Goal: Information Seeking & Learning: Check status

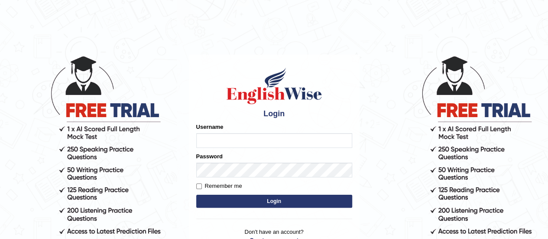
click at [268, 142] on input "Username" at bounding box center [274, 140] width 156 height 15
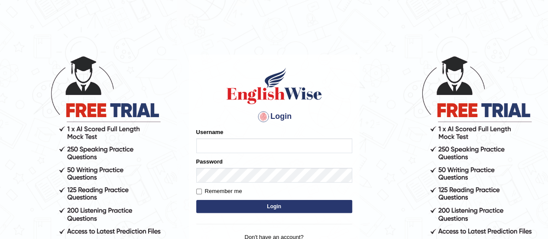
type input "enockraj10"
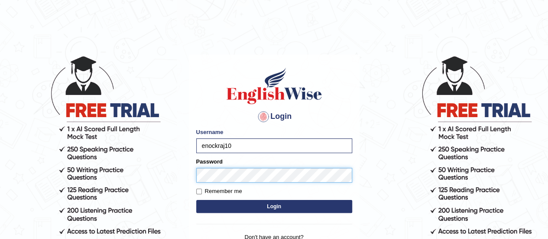
click at [196, 200] on button "Login" at bounding box center [274, 206] width 156 height 13
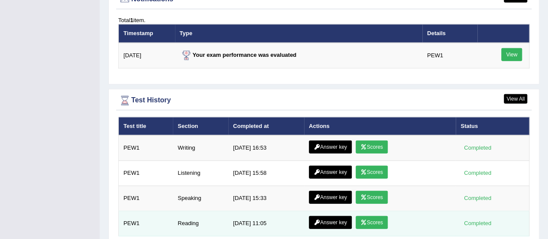
scroll to position [1156, 0]
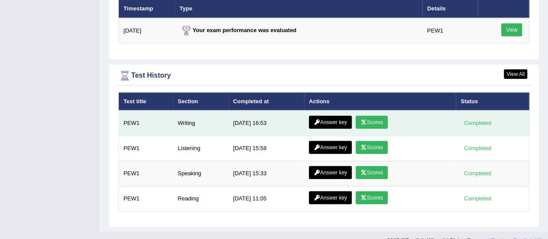
click at [370, 116] on link "Scores" at bounding box center [372, 122] width 32 height 13
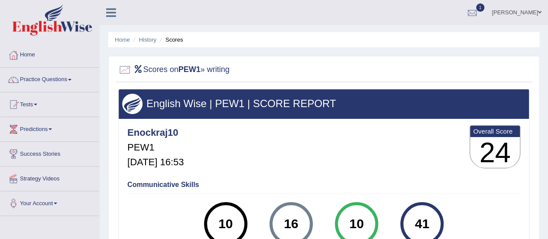
scroll to position [216, 0]
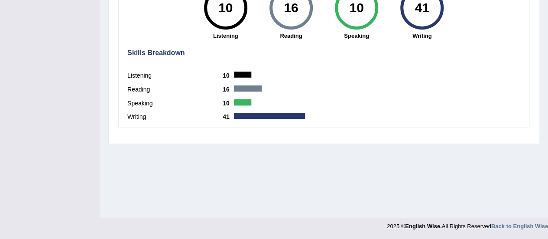
click at [250, 116] on div at bounding box center [269, 116] width 71 height 6
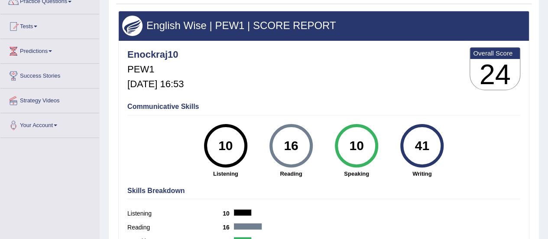
scroll to position [0, 0]
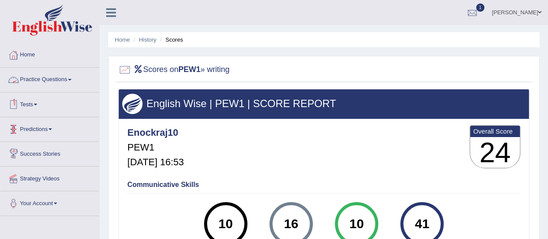
click at [36, 101] on link "Tests" at bounding box center [49, 103] width 99 height 22
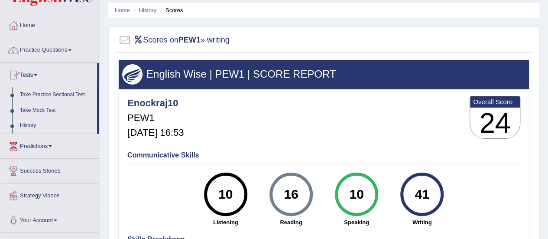
scroll to position [43, 0]
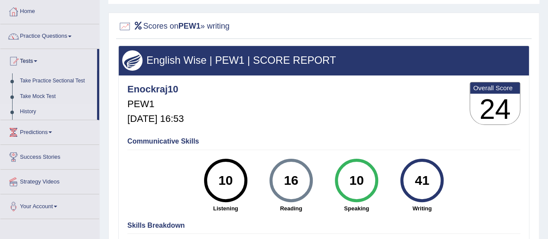
click at [24, 114] on link "History" at bounding box center [56, 112] width 81 height 16
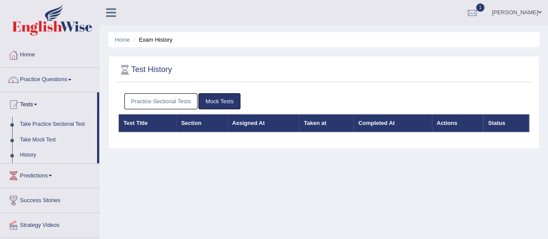
click at [158, 99] on link "Practice Sectional Tests" at bounding box center [161, 101] width 74 height 16
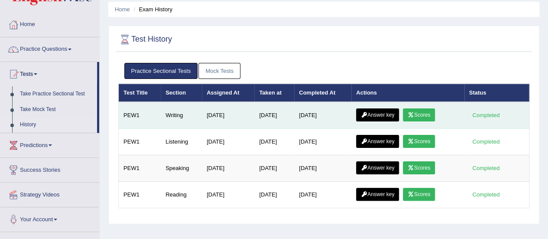
scroll to position [43, 0]
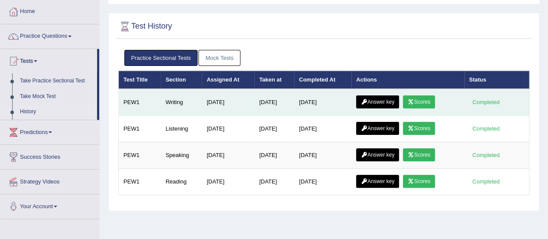
click at [376, 98] on link "Answer key" at bounding box center [377, 101] width 43 height 13
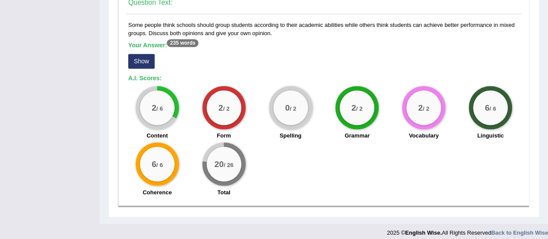
scroll to position [637, 0]
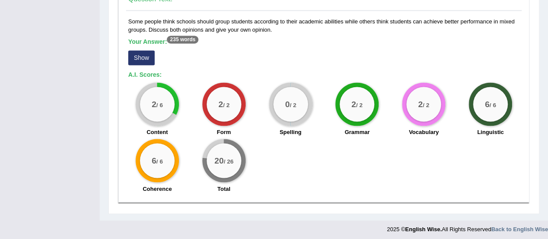
click at [358, 102] on small "/ 2" at bounding box center [359, 105] width 6 height 6
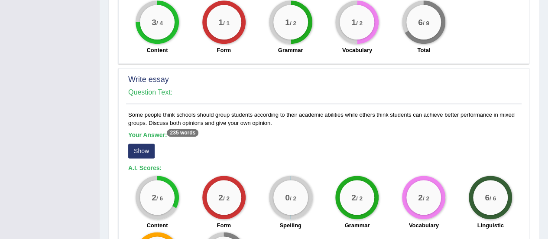
scroll to position [508, 0]
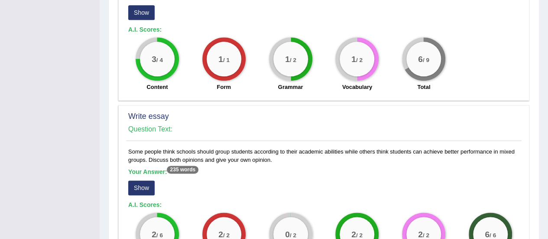
click at [139, 181] on button "Show" at bounding box center [141, 187] width 26 height 15
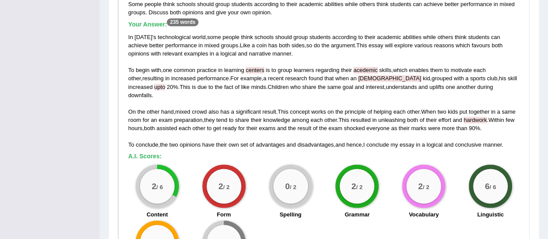
scroll to position [681, 0]
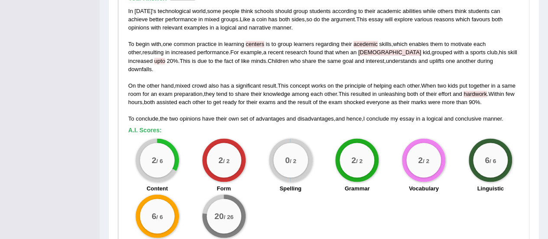
click at [337, 204] on div "2 / 6 Content 2 / 2 Form 0 / 2 Spelling 2 / 2 Grammar 2 / 2 Vocabulary 6 / 6 Li…" at bounding box center [324, 194] width 400 height 112
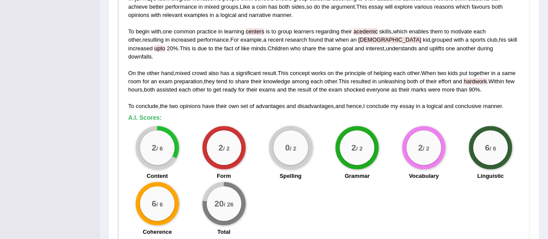
scroll to position [728, 0]
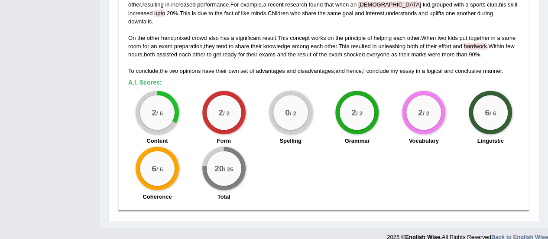
click at [128, 153] on div "6 / 6 Coherence" at bounding box center [157, 174] width 67 height 56
click at [257, 158] on div "2 / 6 Content 2 / 2 Form 0 / 2 Spelling 2 / 2 Grammar 2 / 2 Vocabulary 6 / 6 Li…" at bounding box center [324, 147] width 400 height 112
drag, startPoint x: 214, startPoint y: 157, endPoint x: 242, endPoint y: 155, distance: 27.4
click at [241, 155] on div "20 / 26" at bounding box center [224, 168] width 35 height 35
click at [347, 158] on div "2 / 6 Content 2 / 2 Form 0 / 2 Spelling 2 / 2 Grammar 2 / 2 Vocabulary 6 / 6 Li…" at bounding box center [324, 147] width 400 height 112
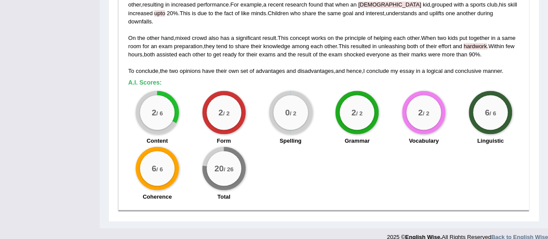
click at [491, 110] on small "/ 6" at bounding box center [492, 113] width 6 height 6
click at [421, 107] on big "2" at bounding box center [420, 112] width 5 height 10
click at [317, 175] on div "2 / 6 Content 2 / 2 Form 0 / 2 Spelling 2 / 2 Grammar 2 / 2 Vocabulary 6 / 6 Li…" at bounding box center [324, 147] width 400 height 112
drag, startPoint x: 288, startPoint y: 103, endPoint x: 299, endPoint y: 110, distance: 13.5
click at [293, 104] on div "0 / 2" at bounding box center [290, 112] width 35 height 35
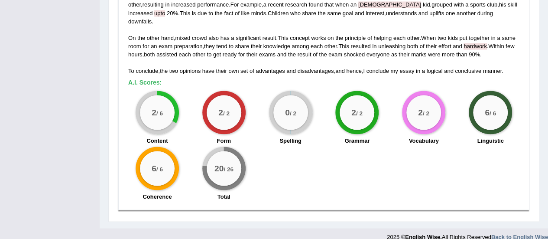
click at [291, 189] on div "2 / 6 Content 2 / 2 Form 0 / 2 Spelling 2 / 2 Grammar 2 / 2 Vocabulary 6 / 6 Li…" at bounding box center [324, 147] width 400 height 112
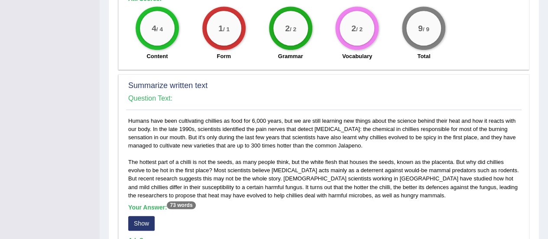
scroll to position [469, 0]
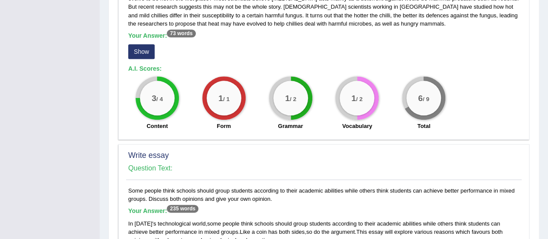
click at [443, 96] on div "6 / 9" at bounding box center [423, 97] width 43 height 43
click at [477, 85] on div "3 / 4 Content 1 / 1 Form 1 / 2 Grammar 1 / 2 Vocabulary 6 / 9 Total" at bounding box center [324, 104] width 400 height 56
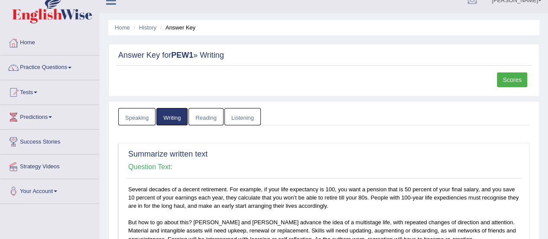
scroll to position [0, 0]
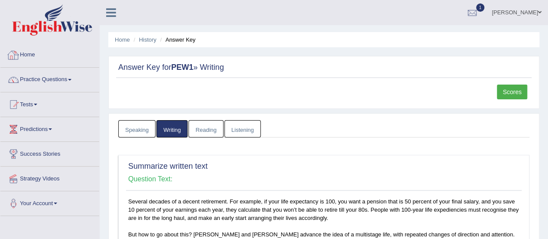
click at [27, 55] on link "Home" at bounding box center [49, 54] width 99 height 22
